Goal: Information Seeking & Learning: Learn about a topic

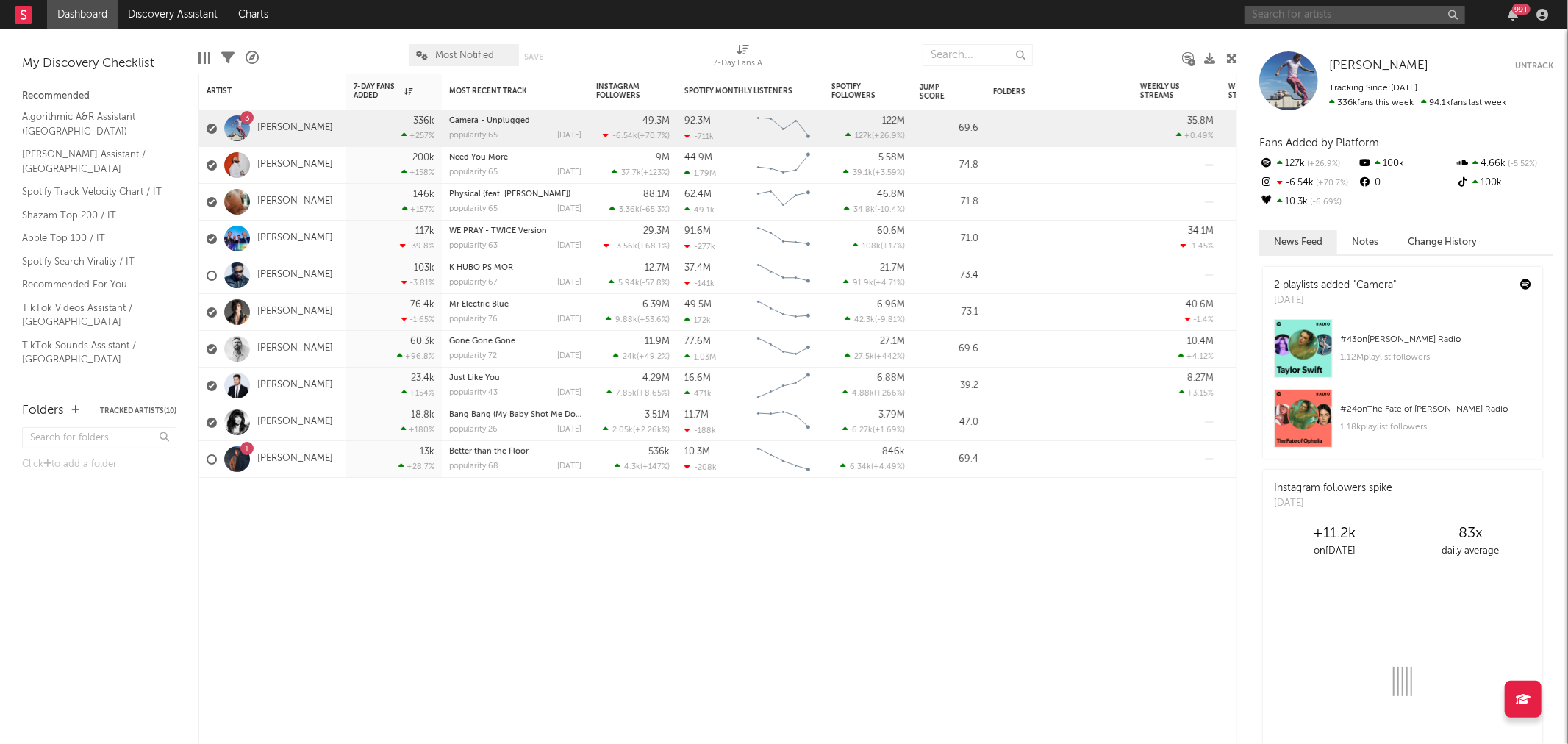
click at [1332, 12] on input "text" at bounding box center [1354, 15] width 221 height 19
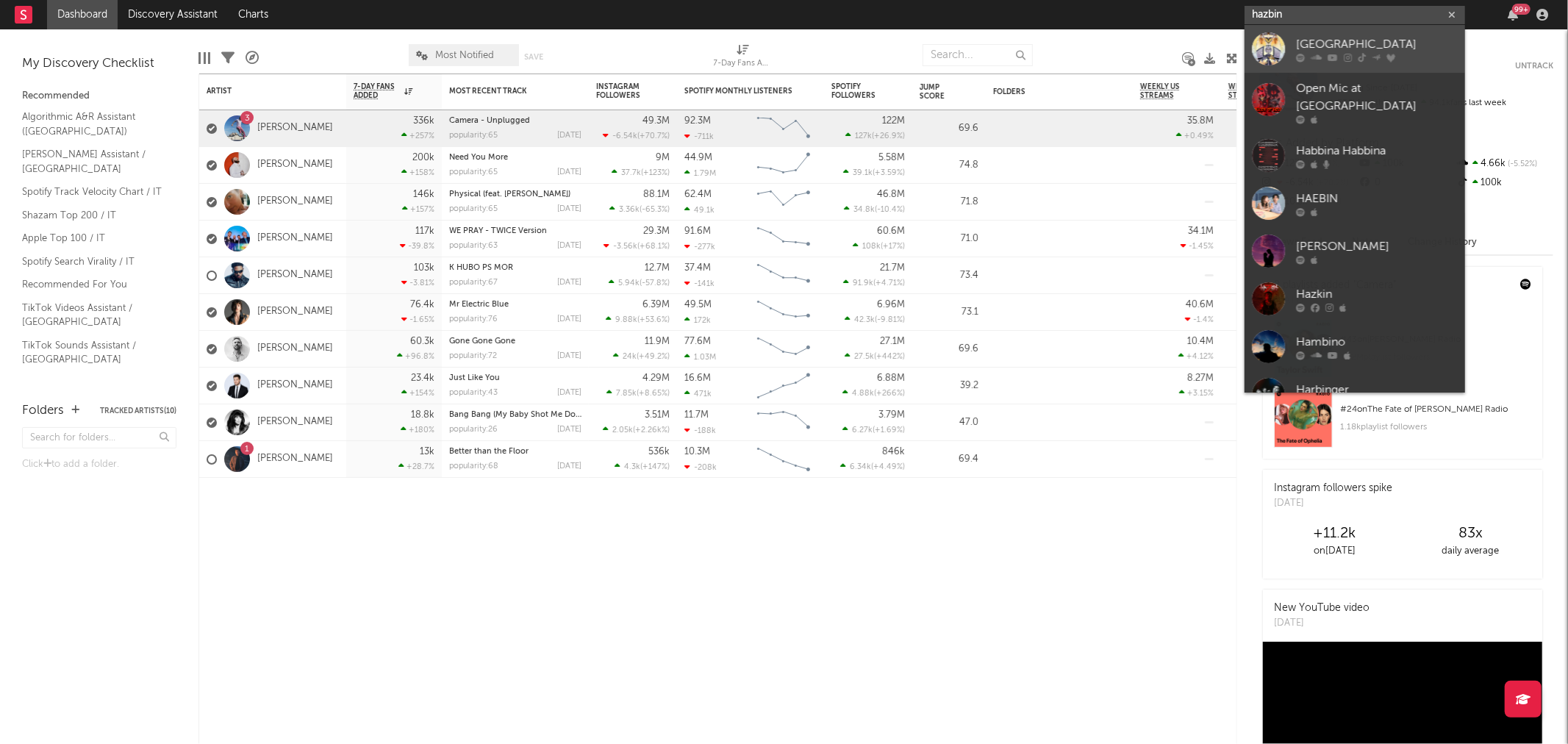
type input "hazbin"
click at [1334, 46] on div "[GEOGRAPHIC_DATA]" at bounding box center [1376, 44] width 161 height 18
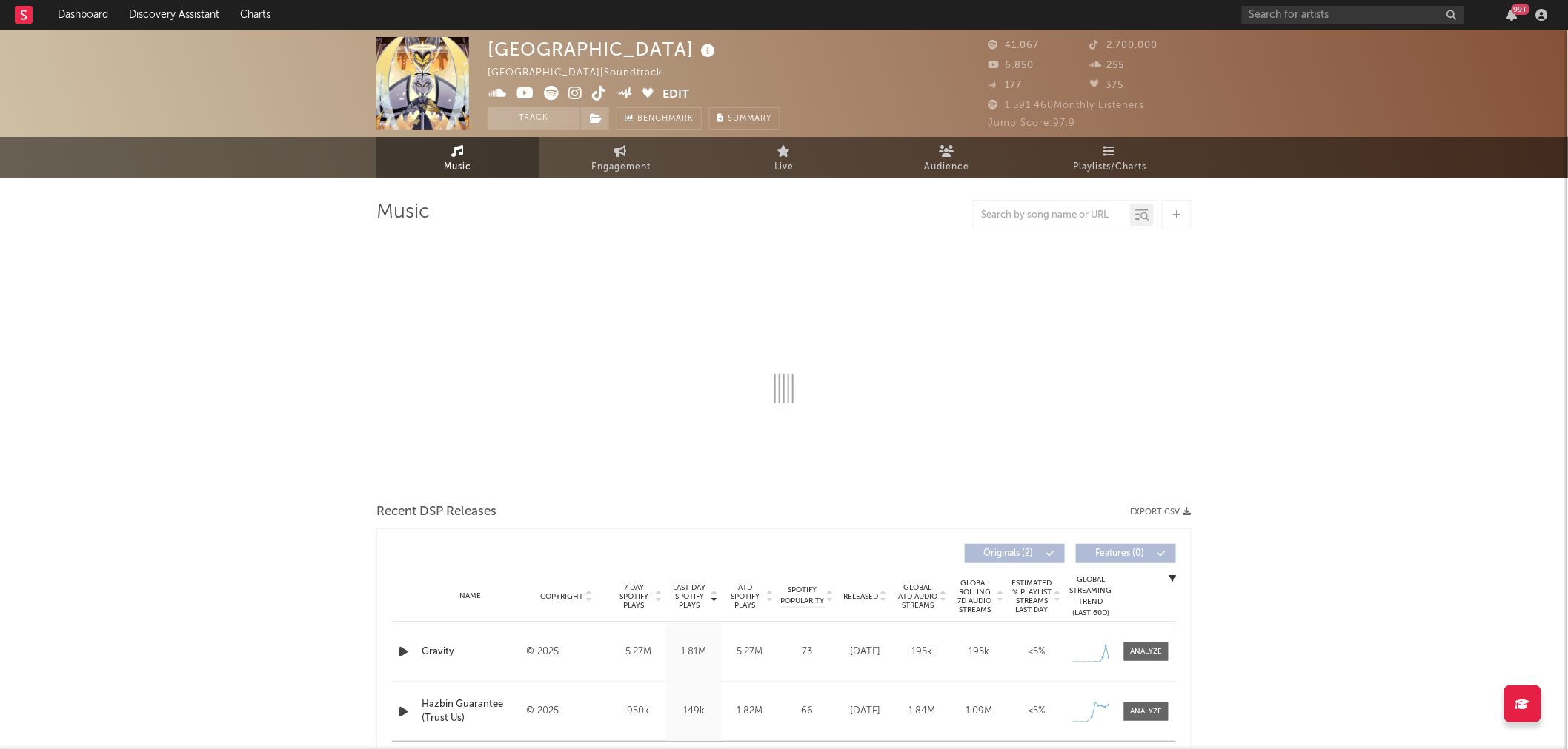
select select "1w"
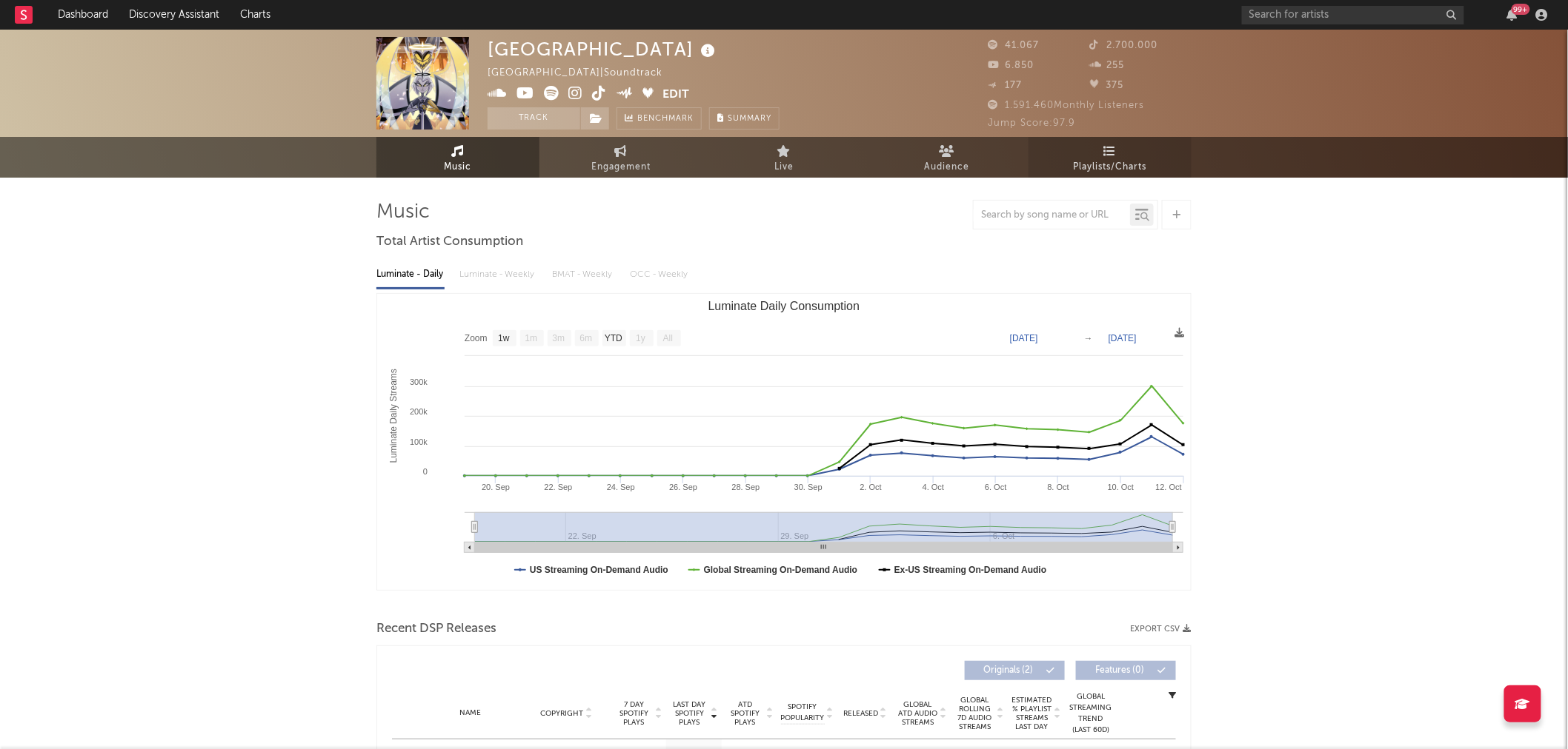
click at [1106, 164] on span "Playlists/Charts" at bounding box center [1110, 167] width 74 height 18
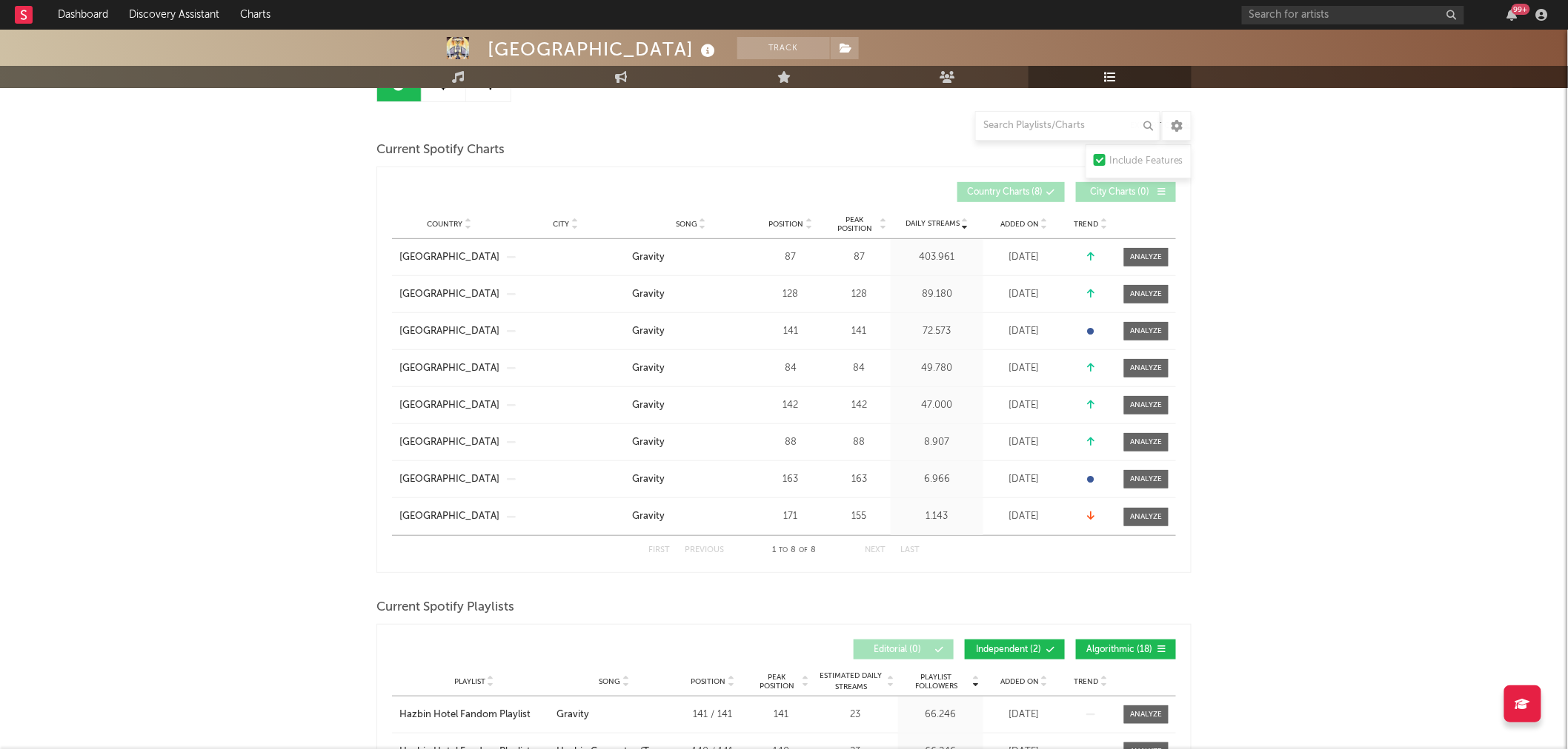
scroll to position [133, 0]
